Goal: Information Seeking & Learning: Learn about a topic

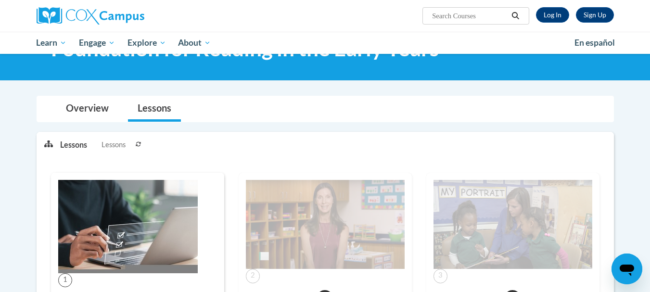
scroll to position [144, 0]
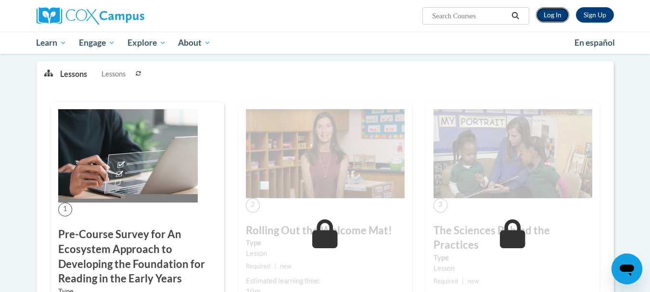
click at [544, 16] on link "Log In" at bounding box center [552, 14] width 33 height 15
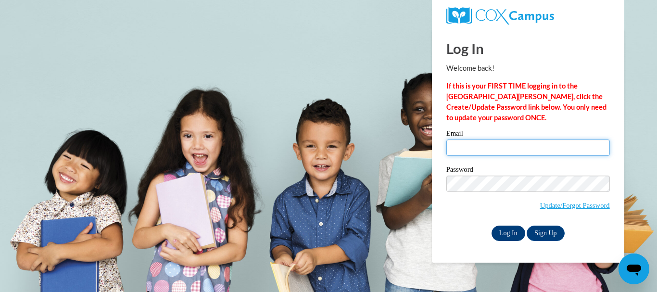
type input "[EMAIL_ADDRESS][DOMAIN_NAME]"
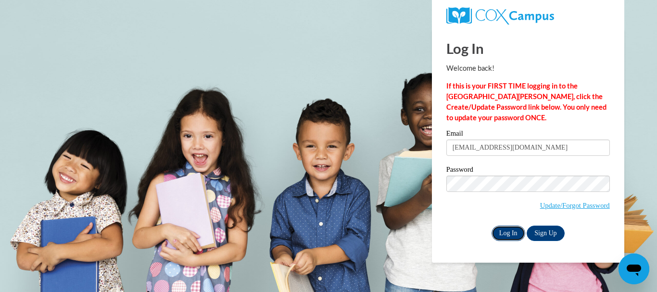
click at [509, 232] on input "Log In" at bounding box center [509, 233] width 34 height 15
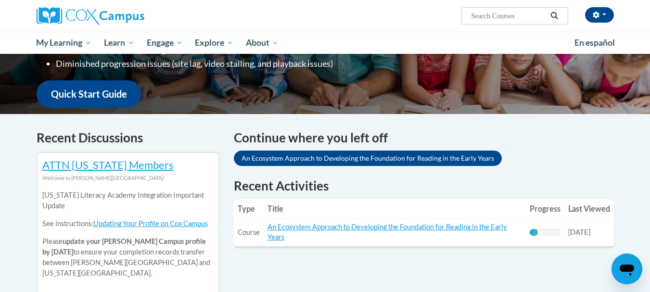
scroll to position [241, 0]
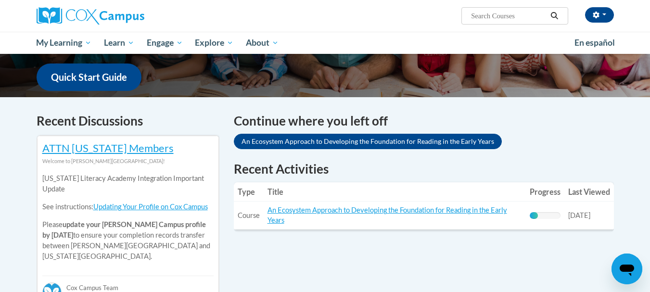
click at [450, 215] on td "Title: An Ecosystem Approach to Developing the Foundation for Reading in the Ea…" at bounding box center [395, 216] width 262 height 28
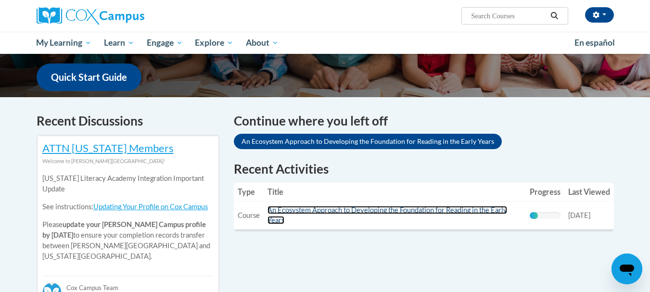
click at [454, 210] on link "An Ecosystem Approach to Developing the Foundation for Reading in the Early Yea…" at bounding box center [387, 215] width 240 height 18
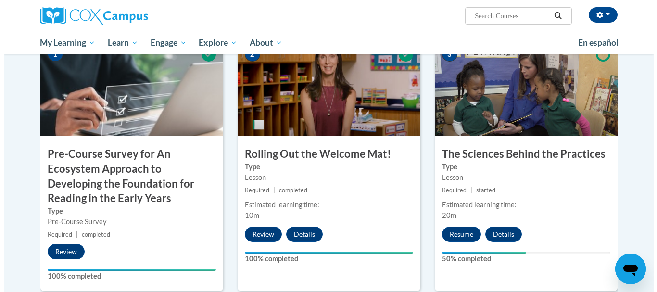
scroll to position [241, 0]
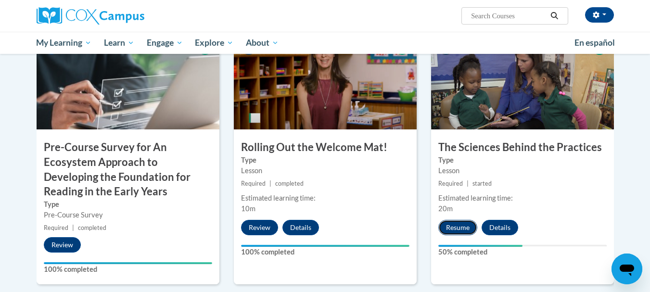
click at [458, 231] on button "Resume" at bounding box center [457, 227] width 39 height 15
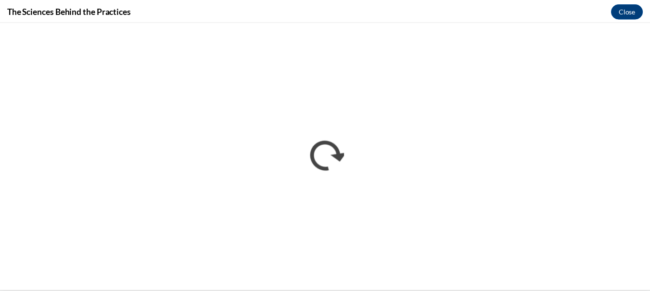
scroll to position [0, 0]
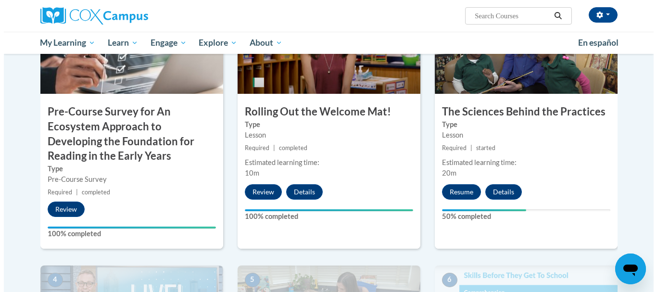
scroll to position [289, 0]
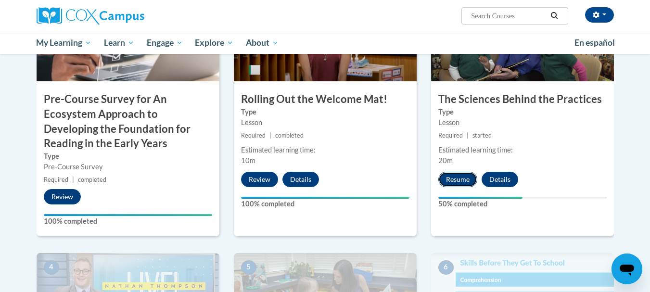
click at [447, 180] on button "Resume" at bounding box center [457, 179] width 39 height 15
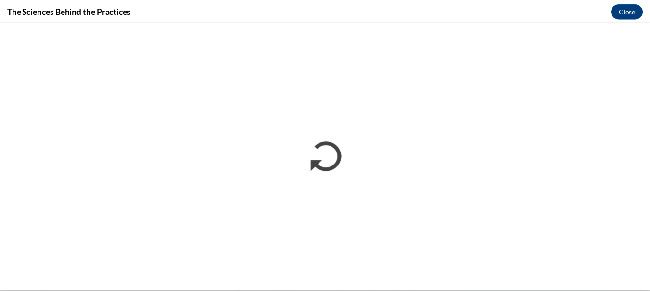
scroll to position [0, 0]
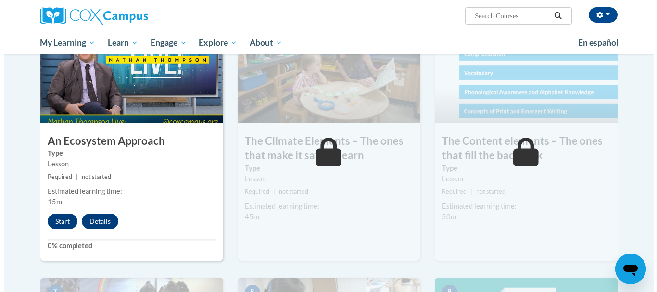
scroll to position [529, 0]
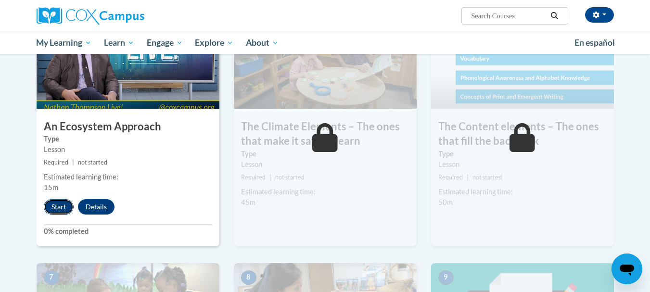
click at [66, 209] on button "Start" at bounding box center [59, 206] width 30 height 15
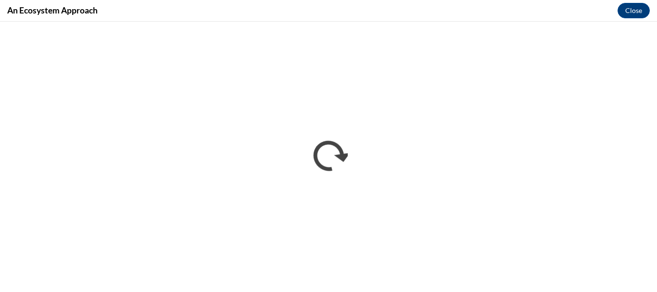
scroll to position [0, 0]
